Goal: Communication & Community: Answer question/provide support

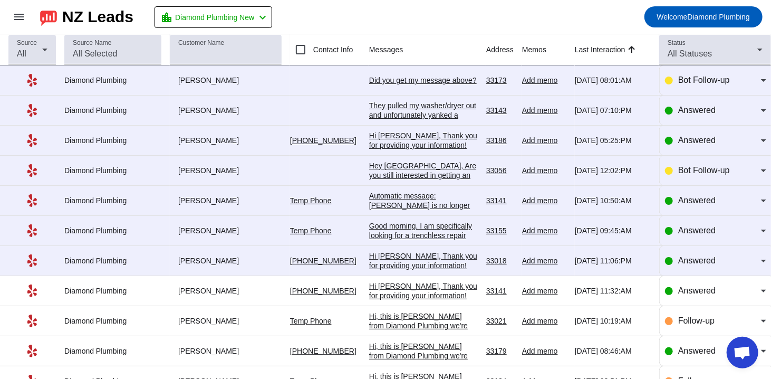
click at [391, 82] on div "Did you get my message above?​" at bounding box center [423, 79] width 109 height 9
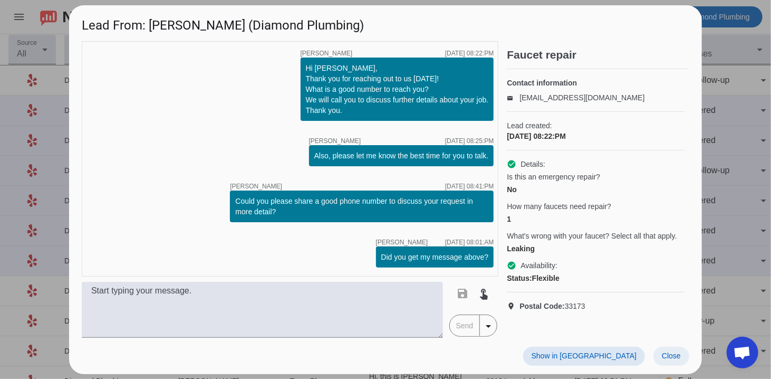
click at [671, 359] on span "Close" at bounding box center [671, 355] width 19 height 8
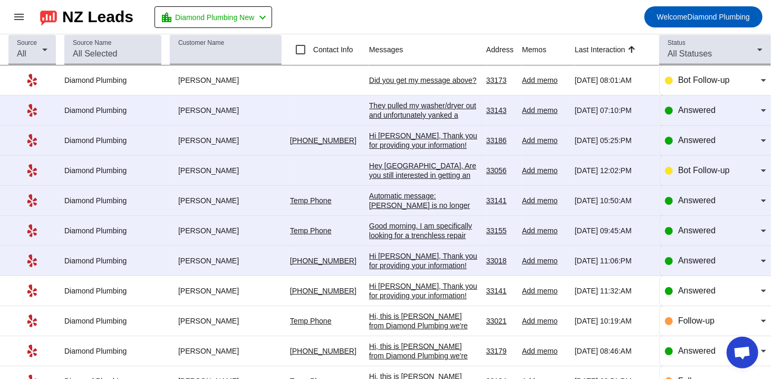
click at [407, 113] on div "They pulled my washer/dryer out and unfortunately yanked a water line for the r…" at bounding box center [423, 129] width 109 height 57
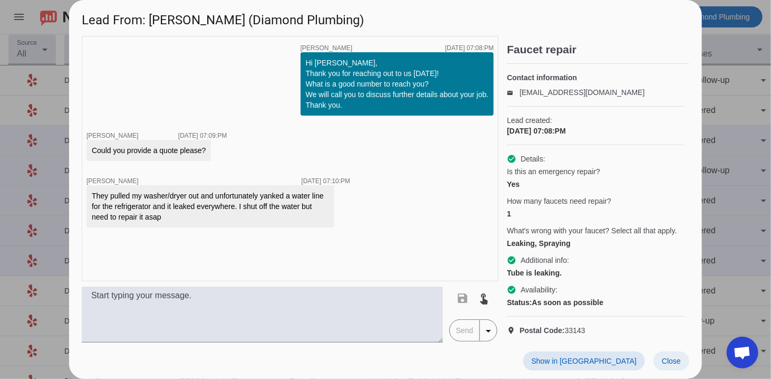
click at [671, 363] on span "Close" at bounding box center [671, 361] width 19 height 8
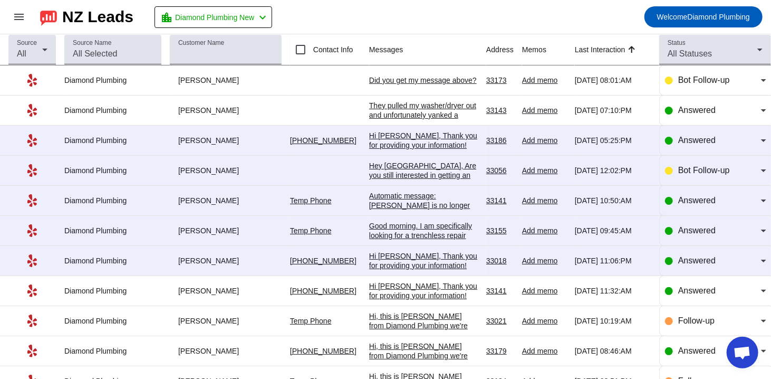
click at [398, 113] on div "They pulled my washer/dryer out and unfortunately yanked a water line for the r…" at bounding box center [423, 129] width 109 height 57
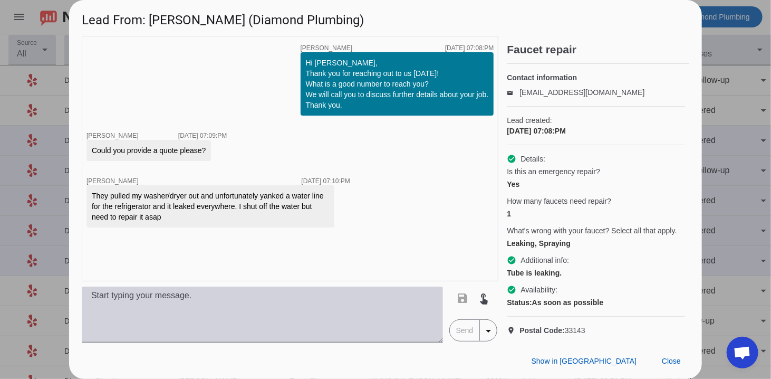
click at [320, 334] on textarea at bounding box center [262, 315] width 361 height 56
paste textarea "You’ve reached the right place! We’re a locally owned and licensed plumbing com…"
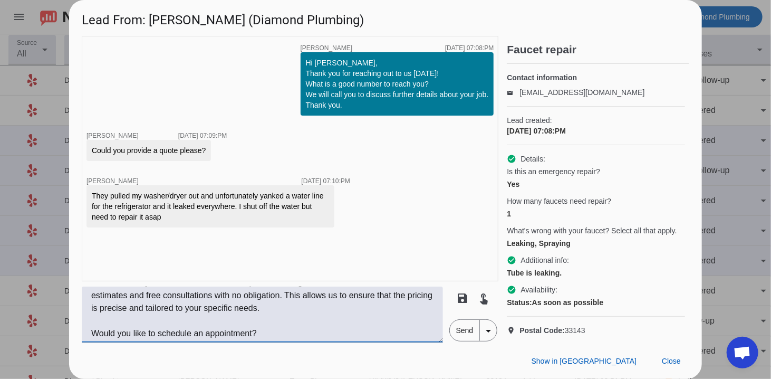
scroll to position [114, 0]
type textarea "You’ve reached the right place! We’re a locally owned and licensed plumbing com…"
click at [465, 339] on span "Send" at bounding box center [465, 330] width 30 height 21
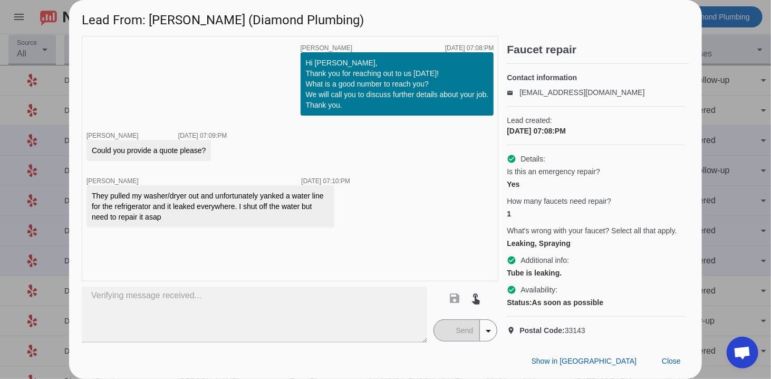
scroll to position [0, 0]
click at [665, 359] on span "Close" at bounding box center [671, 361] width 19 height 8
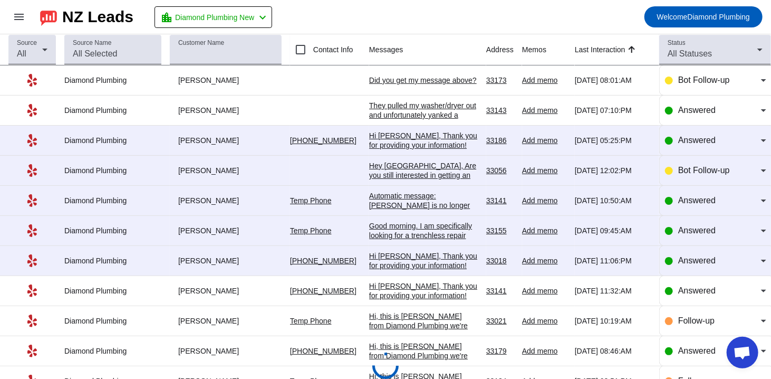
click at [386, 169] on div "Hey [GEOGRAPHIC_DATA], Are you still interested in getting an estimate? Is ther…" at bounding box center [423, 180] width 109 height 38
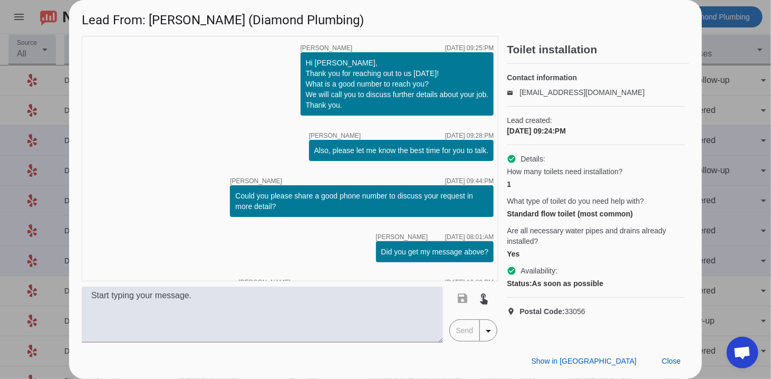
scroll to position [56, 0]
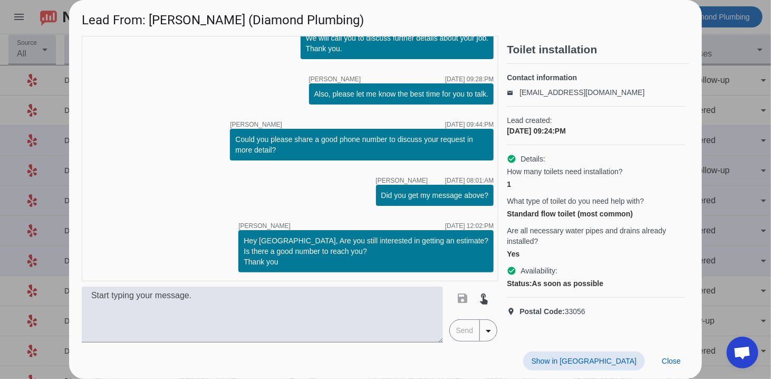
click at [667, 359] on span "Close" at bounding box center [671, 361] width 19 height 8
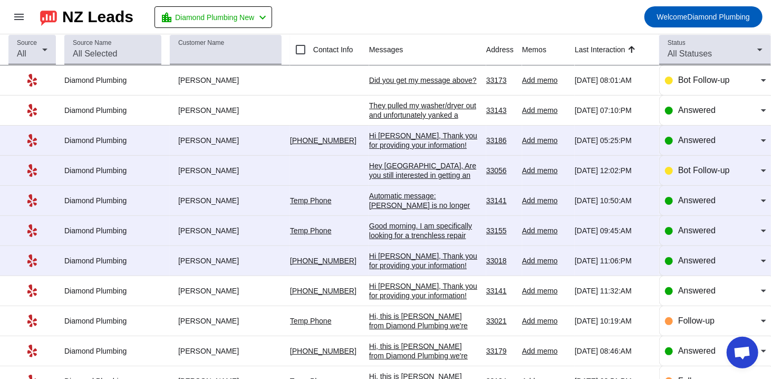
click at [411, 134] on div "Hi [PERSON_NAME], Thank you for providing your information! We'll get back to y…" at bounding box center [423, 150] width 109 height 38
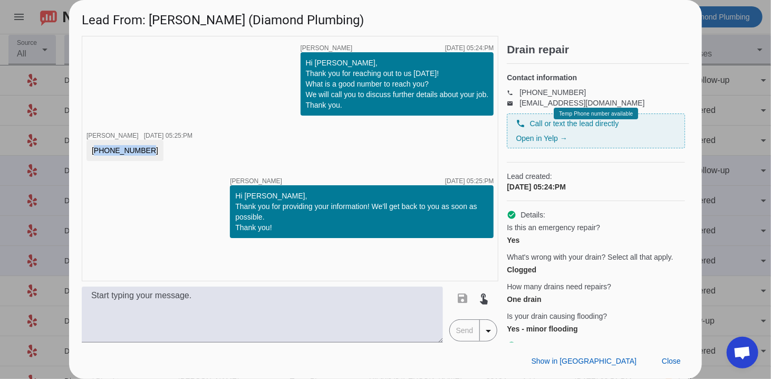
drag, startPoint x: 139, startPoint y: 148, endPoint x: 81, endPoint y: 148, distance: 58.6
click at [81, 148] on div "timer close [PERSON_NAME] [DATE] 05:24:PM Hi [PERSON_NAME], Thank you for reach…" at bounding box center [385, 189] width 633 height 307
copy div "[PHONE_NUMBER]"
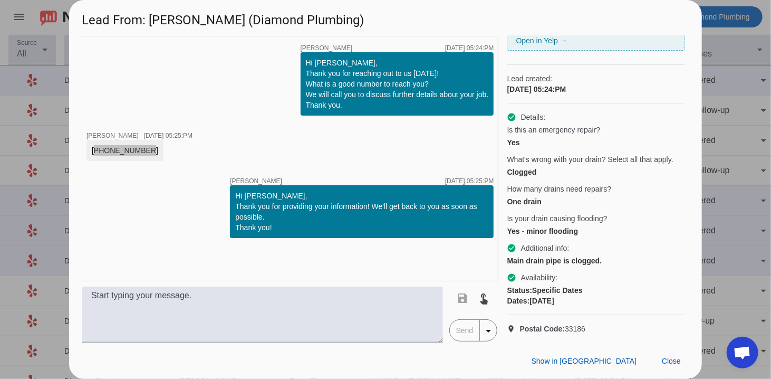
scroll to position [116, 0]
drag, startPoint x: 507, startPoint y: 167, endPoint x: 551, endPoint y: 167, distance: 44.9
click at [551, 167] on div "timer close [PERSON_NAME] [DATE] 05:24:PM Hi [PERSON_NAME], Thank you for reach…" at bounding box center [386, 189] width 608 height 307
click at [530, 196] on div "One drain" at bounding box center [596, 201] width 178 height 11
drag, startPoint x: 507, startPoint y: 194, endPoint x: 547, endPoint y: 194, distance: 40.1
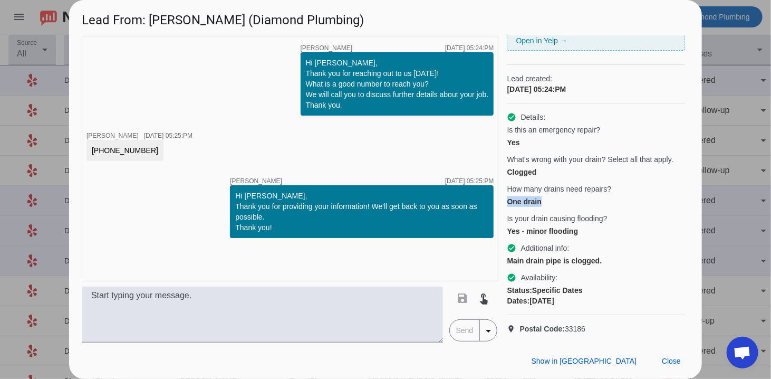
click at [547, 196] on div "One drain" at bounding box center [596, 201] width 178 height 11
click at [553, 228] on div "check_circle Details: Is this an emergency repair? Yes What's wrong with your d…" at bounding box center [596, 209] width 178 height 212
drag, startPoint x: 209, startPoint y: 23, endPoint x: 134, endPoint y: 19, distance: 75.6
click at [134, 19] on h1 "Lead From: [PERSON_NAME] (Diamond Plumbing)" at bounding box center [385, 17] width 633 height 35
click at [145, 22] on h1 "Lead From: [PERSON_NAME] (Diamond Plumbing)" at bounding box center [385, 17] width 633 height 35
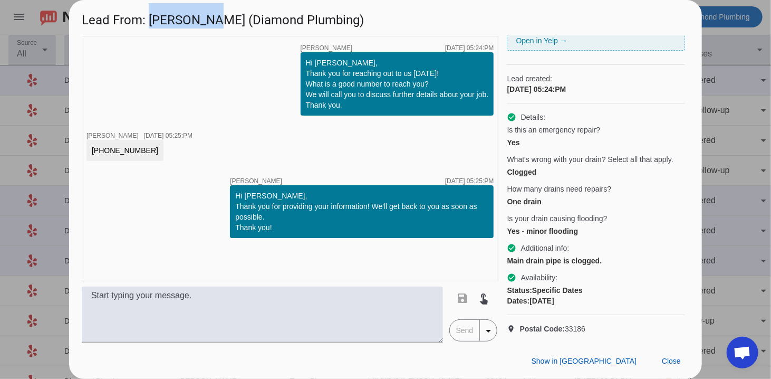
drag, startPoint x: 156, startPoint y: 22, endPoint x: 209, endPoint y: 22, distance: 53.3
click at [209, 22] on h1 "Lead From: [PERSON_NAME] (Diamond Plumbing)" at bounding box center [385, 17] width 633 height 35
copy h1 "[PERSON_NAME]"
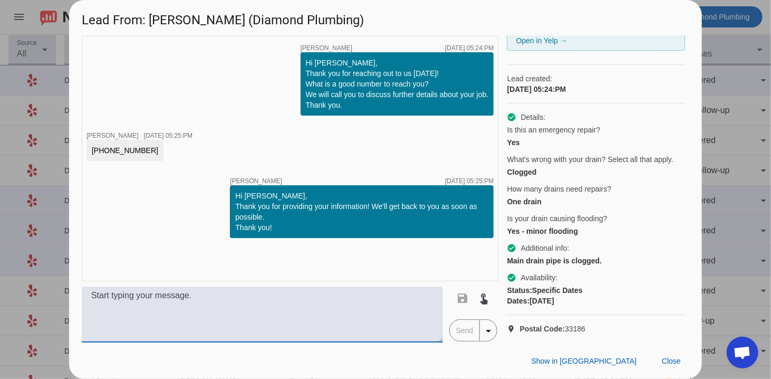
click at [374, 325] on textarea at bounding box center [262, 315] width 361 height 56
paste textarea "Hi, this is [PERSON_NAME] from Diamond Plumbing we’re following up on your rece…"
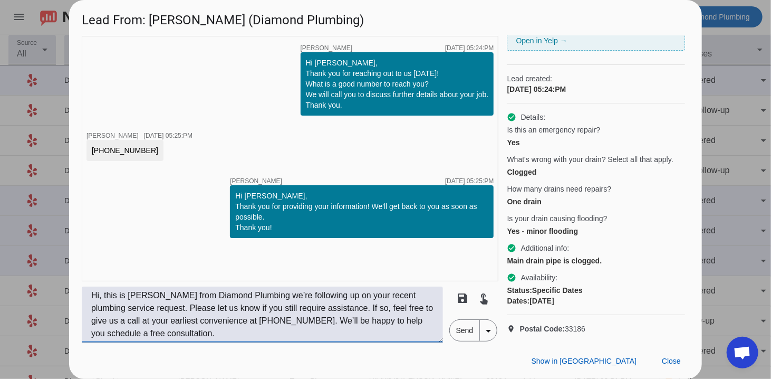
type textarea "Hi, this is [PERSON_NAME] from Diamond Plumbing we’re following up on your rece…"
click at [464, 329] on span "Send" at bounding box center [465, 330] width 30 height 21
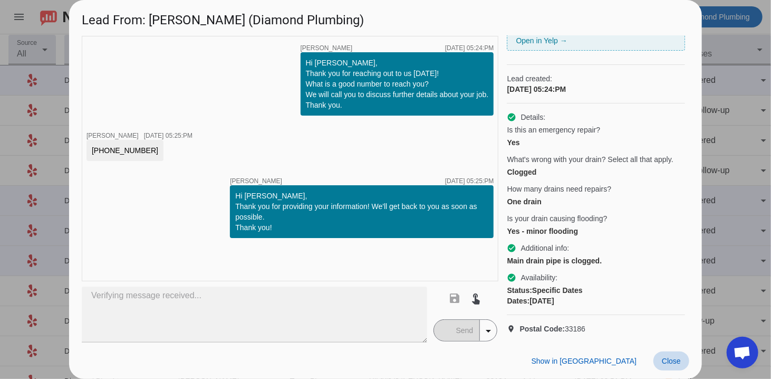
click at [662, 357] on span "Close" at bounding box center [671, 361] width 19 height 8
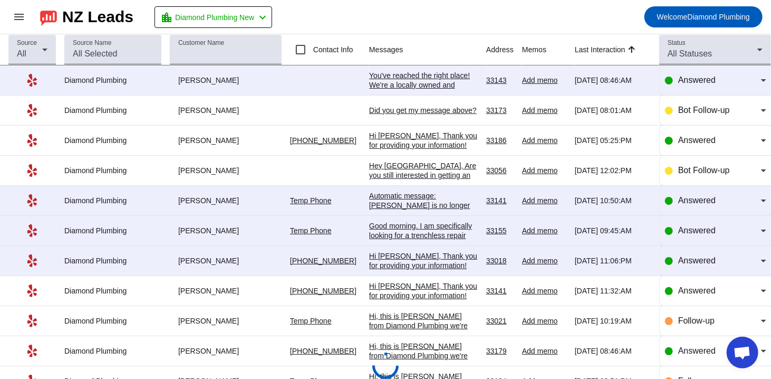
click at [393, 198] on div "Automatic message: [PERSON_NAME] is no longer pursuing this job." at bounding box center [423, 205] width 109 height 28
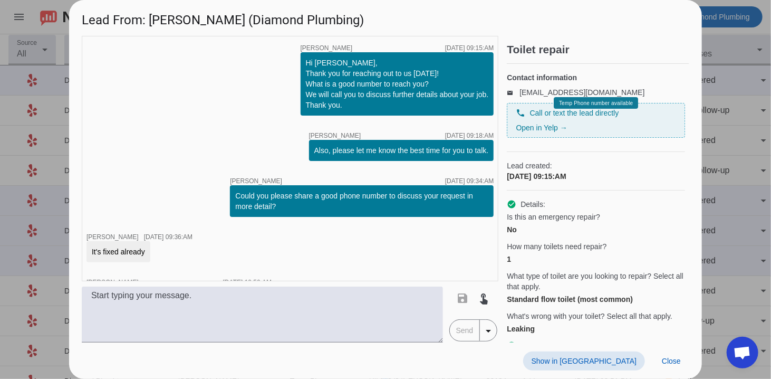
scroll to position [46, 0]
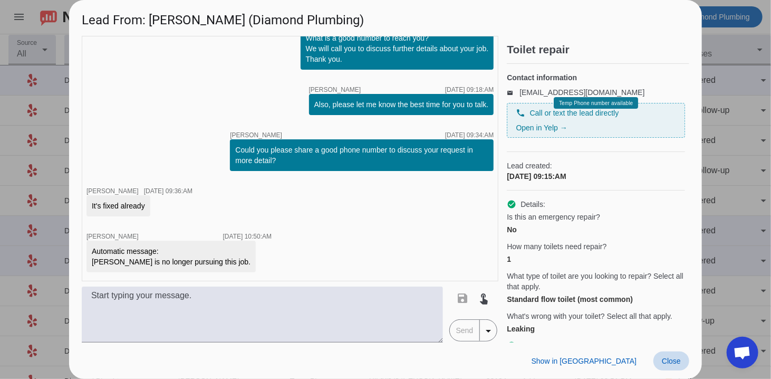
click at [675, 361] on span "Close" at bounding box center [671, 361] width 19 height 8
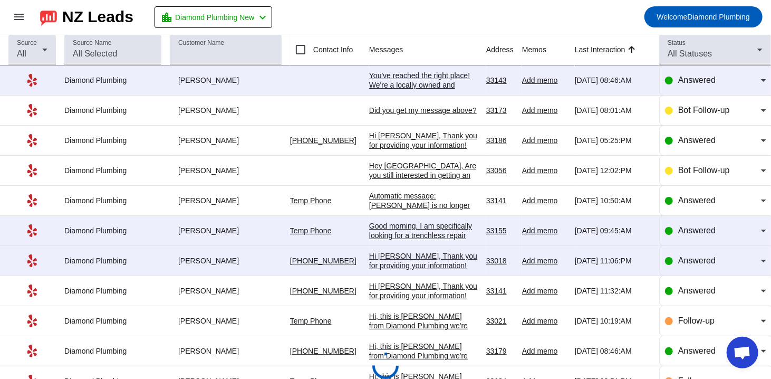
click at [392, 229] on div "Good morning. I am specifically looking for a trenchless repair done indoors on…" at bounding box center [423, 259] width 109 height 76
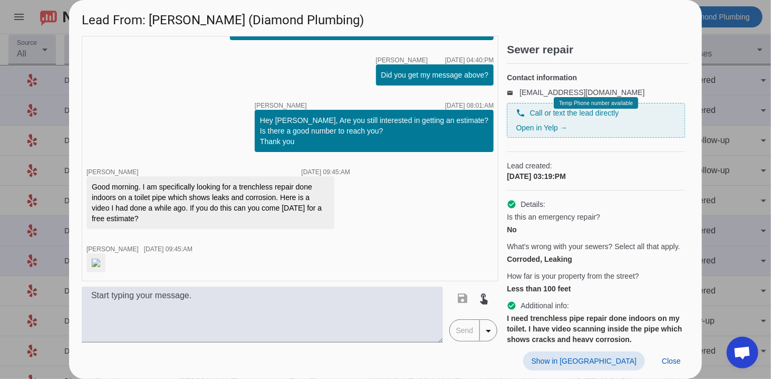
scroll to position [296, 0]
click at [94, 262] on img at bounding box center [96, 263] width 8 height 8
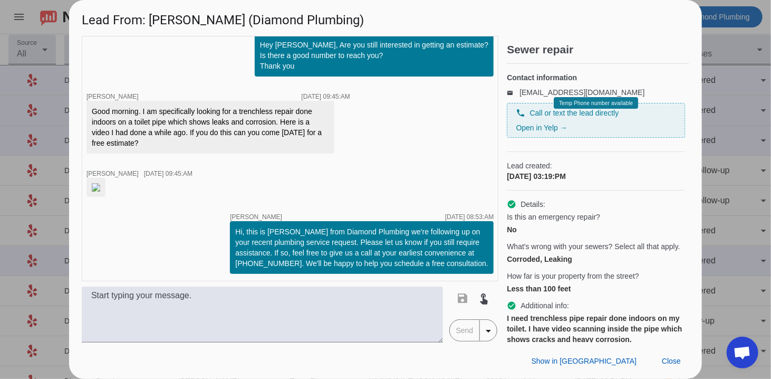
scroll to position [365, 0]
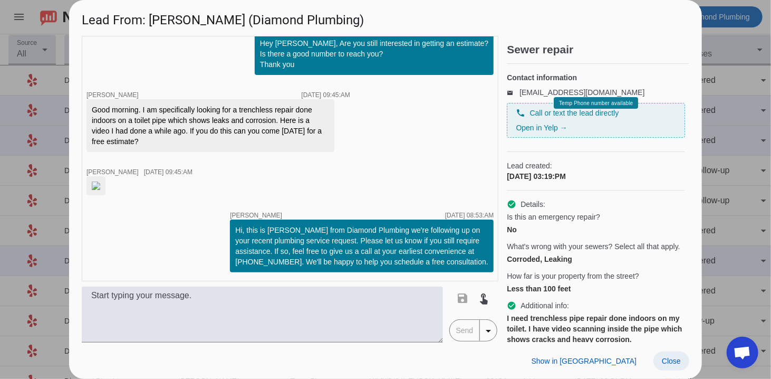
click at [681, 366] on span at bounding box center [672, 360] width 36 height 19
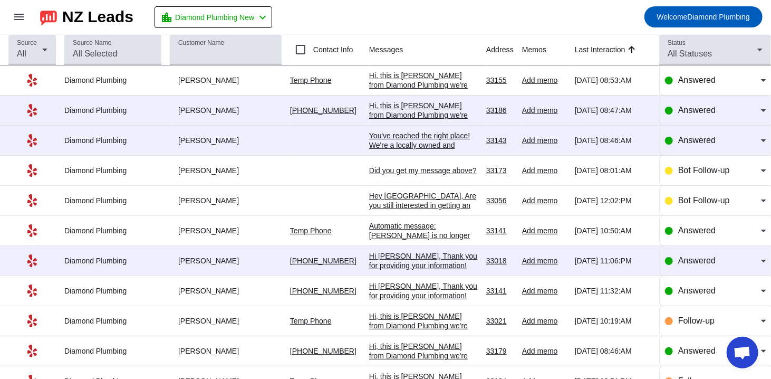
click at [427, 106] on div "Hi, this is [PERSON_NAME] from Diamond Plumbing we're following up on your rece…" at bounding box center [423, 153] width 109 height 104
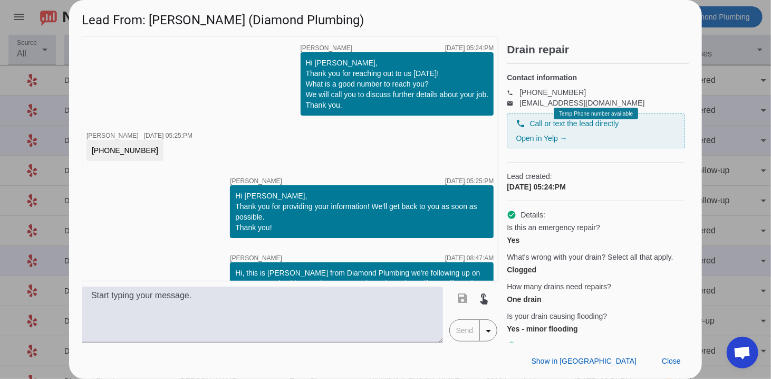
scroll to position [42, 0]
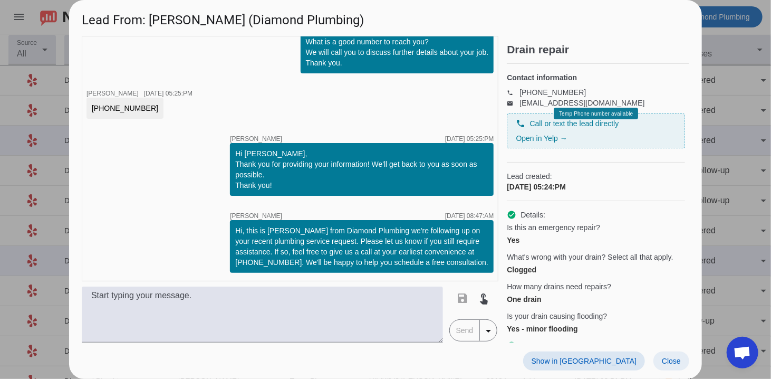
click at [674, 363] on span "Close" at bounding box center [671, 361] width 19 height 8
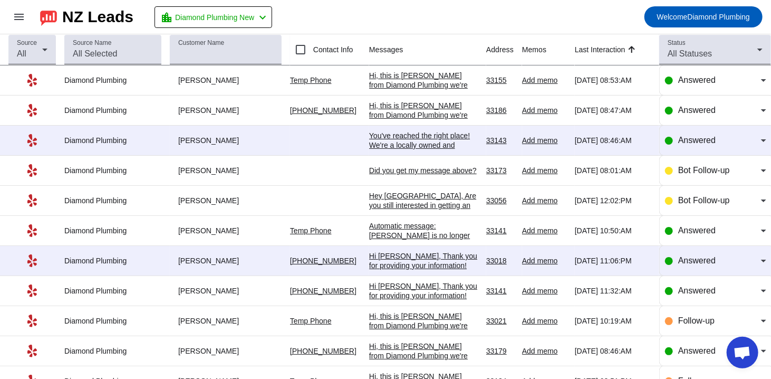
click at [433, 231] on div "Automatic message: [PERSON_NAME] is no longer pursuing this job." at bounding box center [423, 235] width 109 height 28
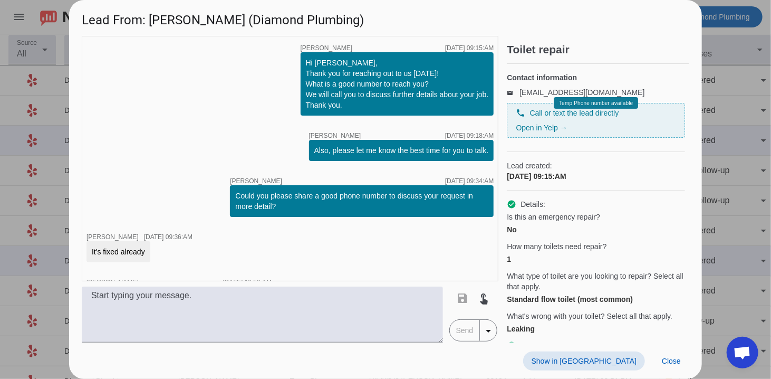
scroll to position [46, 0]
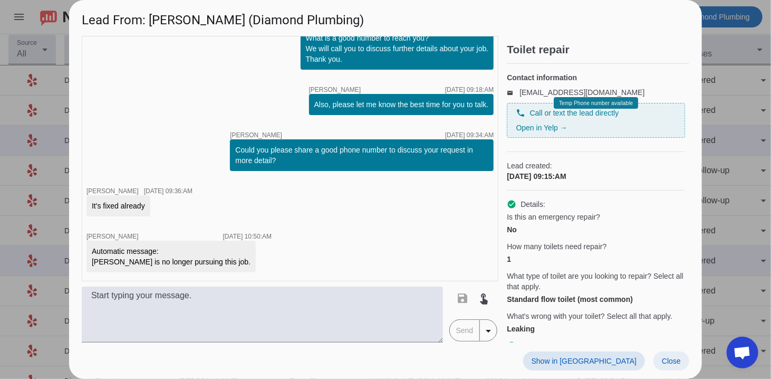
click at [671, 369] on span at bounding box center [672, 360] width 36 height 19
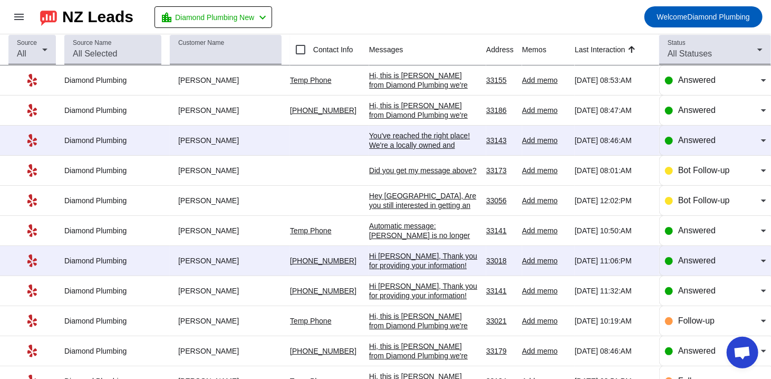
click at [407, 261] on div "Hi [PERSON_NAME], Thank you for providing your information! We'll get back to y…" at bounding box center [423, 270] width 109 height 38
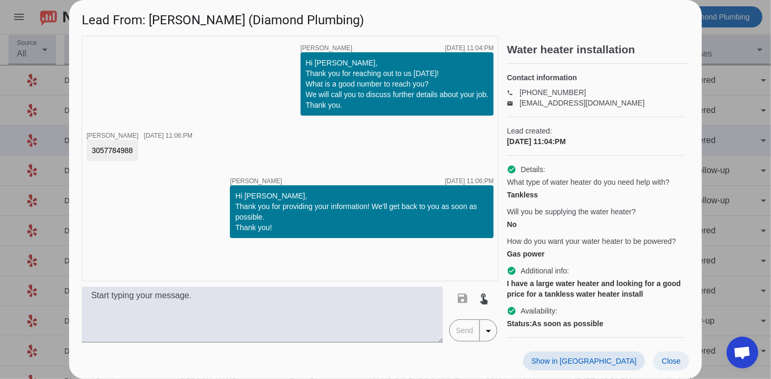
click at [673, 363] on span "Close" at bounding box center [671, 361] width 19 height 8
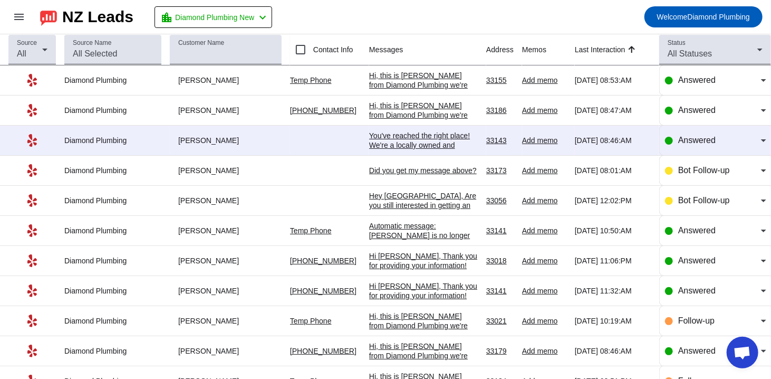
click at [398, 260] on div "Hi [PERSON_NAME], Thank you for providing your information! We'll get back to y…" at bounding box center [423, 270] width 109 height 38
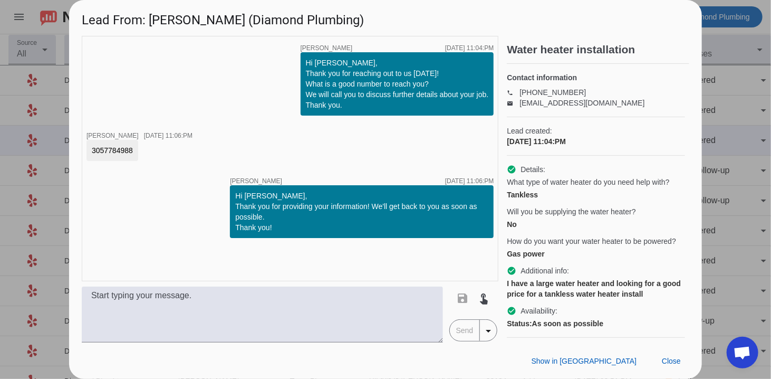
drag, startPoint x: 135, startPoint y: 150, endPoint x: 86, endPoint y: 150, distance: 49.1
click at [86, 150] on div "timer close [PERSON_NAME] [DATE] 11:04:PM Hi [PERSON_NAME], Thank you for reach…" at bounding box center [290, 158] width 417 height 245
copy div "3057784988"
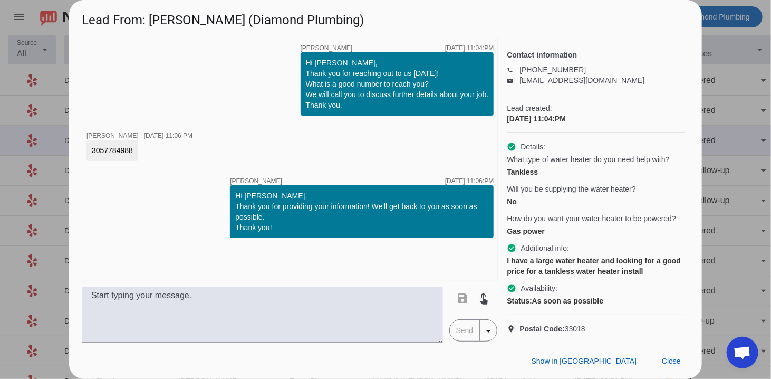
scroll to position [41, 0]
drag, startPoint x: 196, startPoint y: 25, endPoint x: 144, endPoint y: 13, distance: 54.3
click at [144, 13] on h1 "Lead From: [PERSON_NAME] (Diamond Plumbing)" at bounding box center [385, 17] width 633 height 35
click at [150, 15] on h1 "Lead From: [PERSON_NAME] (Diamond Plumbing)" at bounding box center [385, 17] width 633 height 35
drag, startPoint x: 150, startPoint y: 15, endPoint x: 192, endPoint y: 19, distance: 41.9
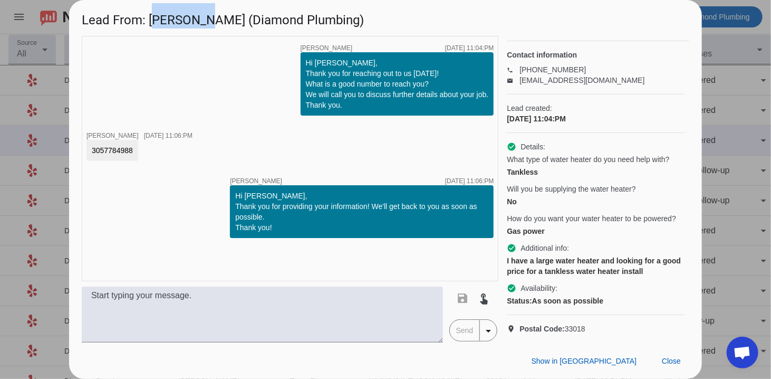
click at [192, 19] on h1 "Lead From: [PERSON_NAME] (Diamond Plumbing)" at bounding box center [385, 17] width 633 height 35
click at [664, 359] on span "Close" at bounding box center [671, 361] width 19 height 8
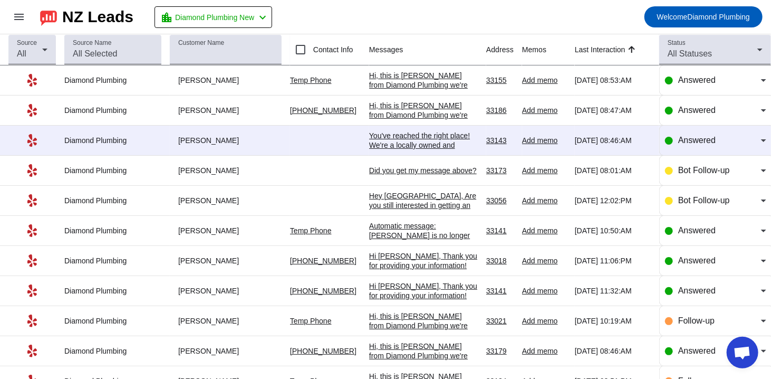
click at [412, 147] on div "You've reached the right place! We're a locally owned and licensed plumbing com…" at bounding box center [423, 207] width 109 height 152
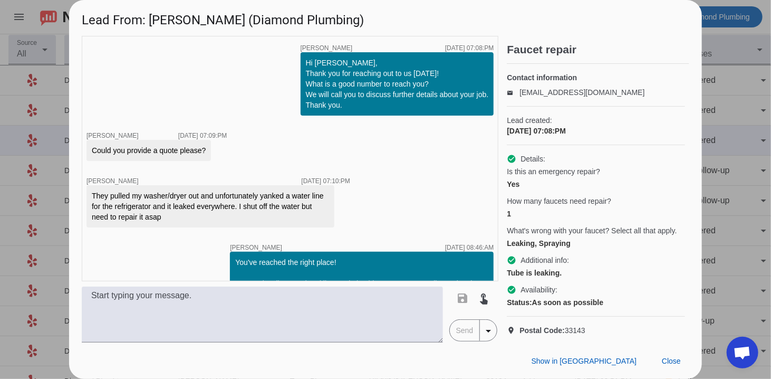
scroll to position [116, 0]
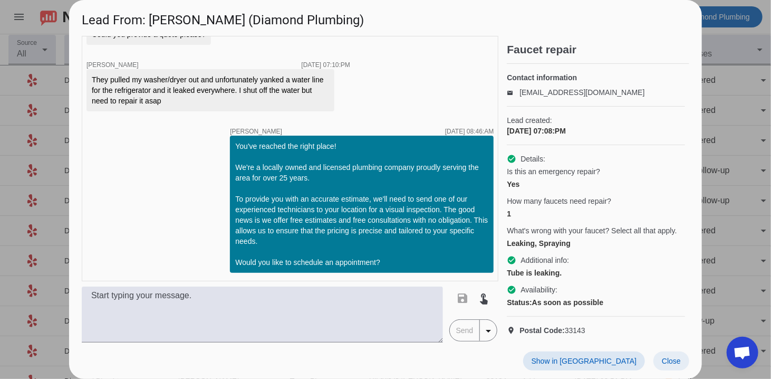
click at [665, 369] on span at bounding box center [672, 360] width 36 height 19
